Goal: Complete application form

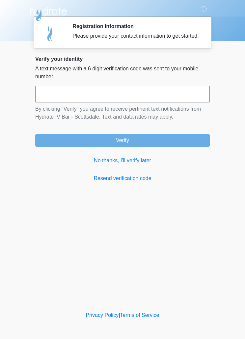
click at [130, 102] on input "text" at bounding box center [122, 94] width 175 height 16
type input "******"
click at [122, 145] on button "Verify" at bounding box center [122, 140] width 175 height 13
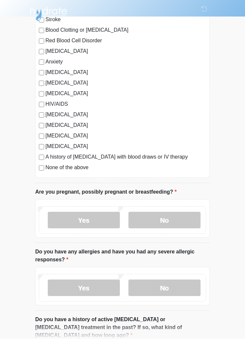
scroll to position [101, 0]
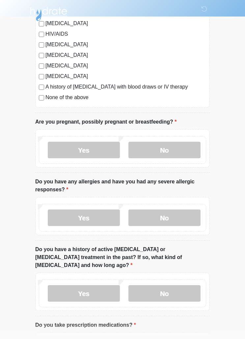
click at [181, 150] on label "No" at bounding box center [165, 150] width 72 height 16
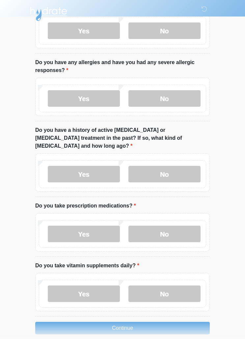
scroll to position [291, 0]
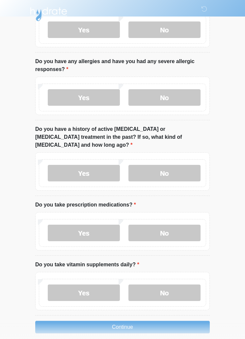
click at [94, 96] on label "Yes" at bounding box center [84, 97] width 72 height 16
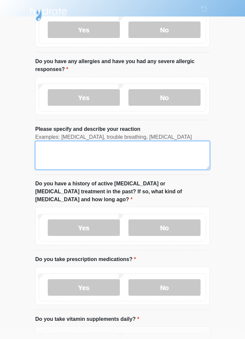
click at [91, 152] on textarea "Please specify and describe your reaction" at bounding box center [122, 155] width 175 height 28
type textarea "**********"
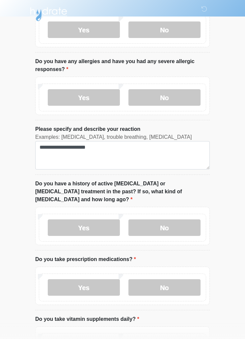
click at [167, 219] on label "No" at bounding box center [165, 227] width 72 height 16
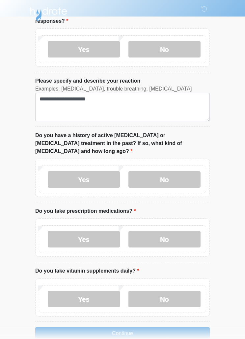
scroll to position [345, 0]
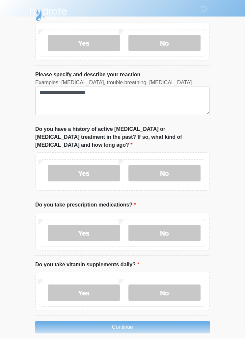
click at [166, 224] on label "No" at bounding box center [165, 232] width 72 height 16
click at [91, 285] on label "Yes" at bounding box center [84, 292] width 72 height 16
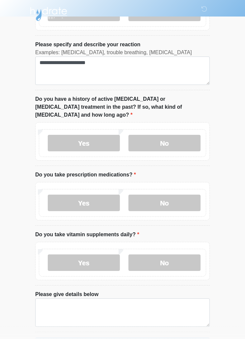
scroll to position [392, 0]
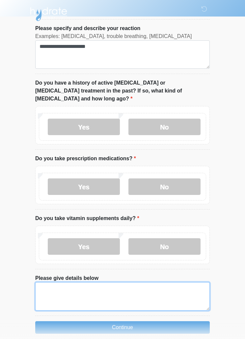
click at [58, 283] on textarea "Please give details below" at bounding box center [122, 296] width 175 height 28
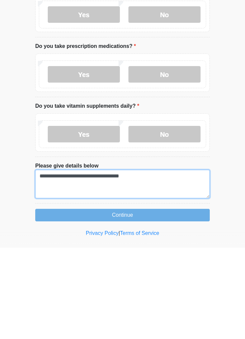
type textarea "**********"
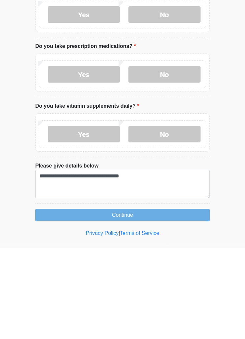
click at [126, 300] on button "Continue" at bounding box center [122, 306] width 175 height 13
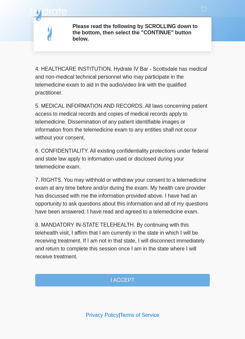
scroll to position [184, 0]
click at [126, 275] on button "I ACCEPT" at bounding box center [122, 280] width 175 height 13
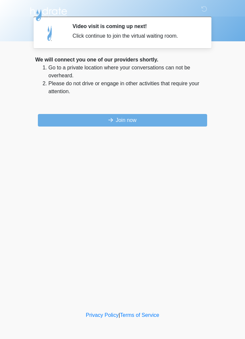
click at [143, 118] on button "Join now" at bounding box center [123, 120] width 170 height 13
